Goal: Task Accomplishment & Management: Manage account settings

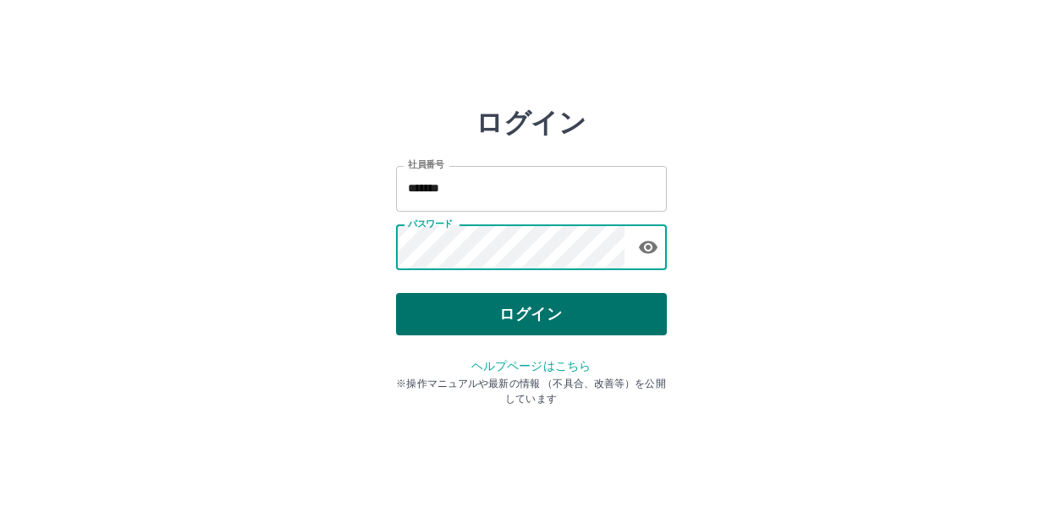
click at [480, 321] on button "ログイン" at bounding box center [531, 314] width 271 height 42
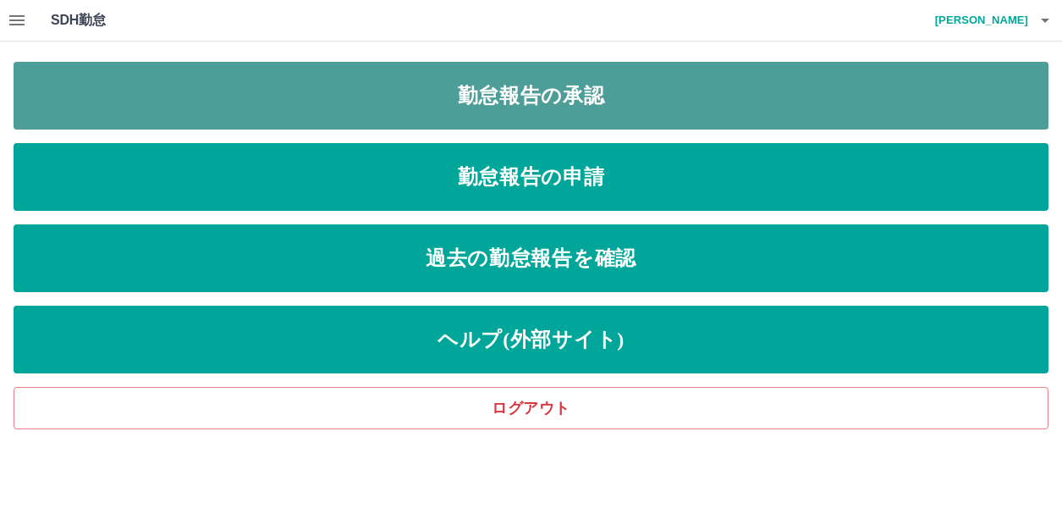
click at [477, 105] on link "勤怠報告の承認" at bounding box center [531, 96] width 1035 height 68
